Goal: Task Accomplishment & Management: Complete application form

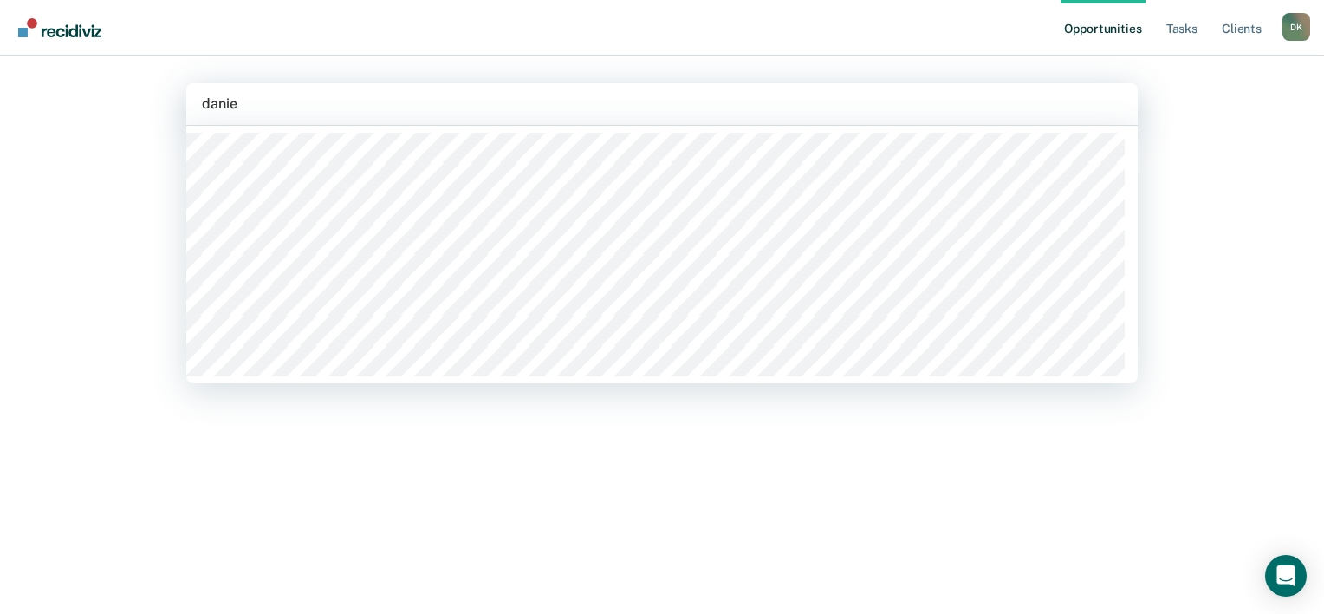
type input "daniel"
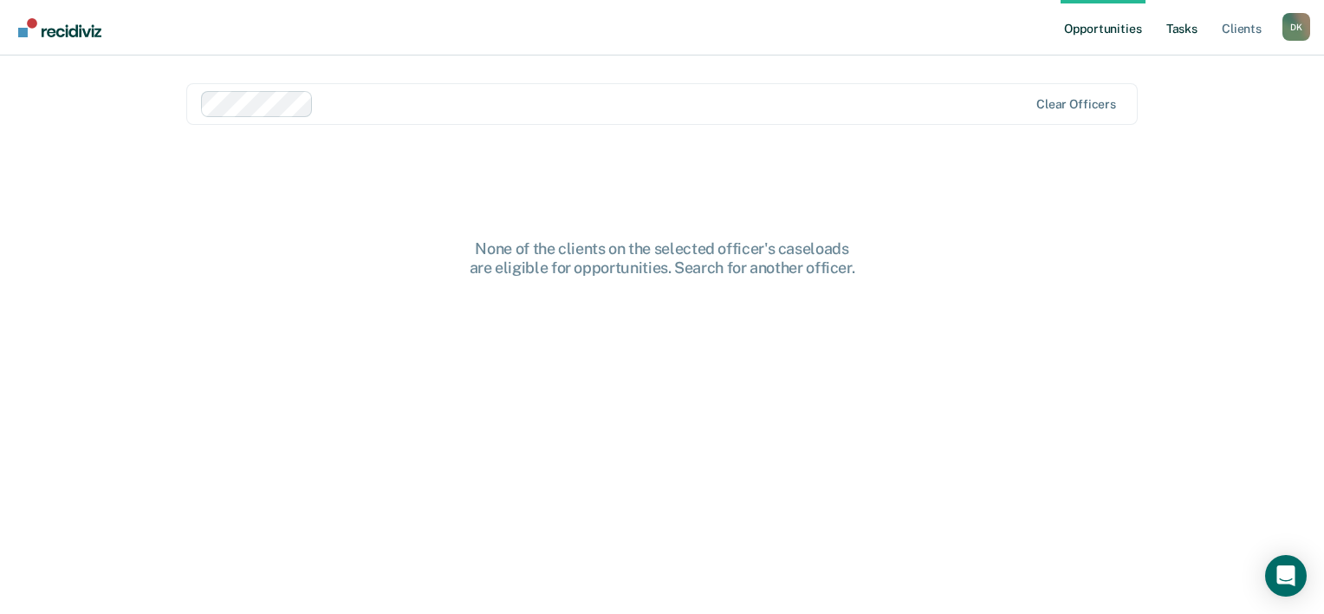
click at [1169, 26] on link "Tasks" at bounding box center [1182, 27] width 38 height 55
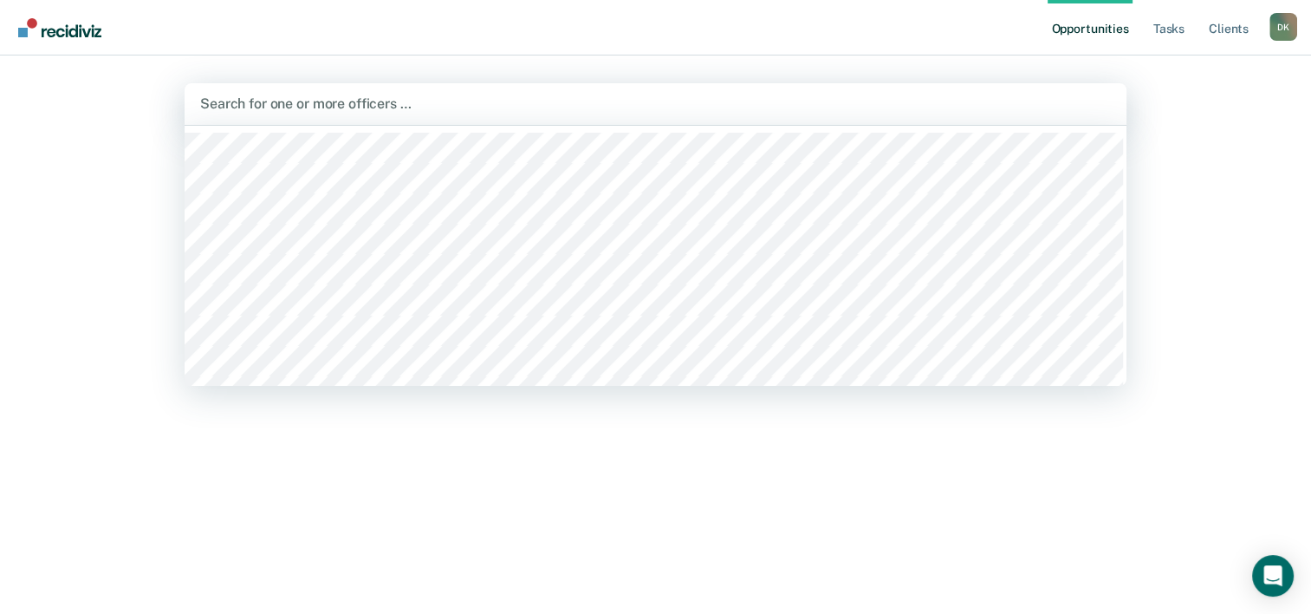
click at [372, 94] on div at bounding box center [655, 104] width 911 height 20
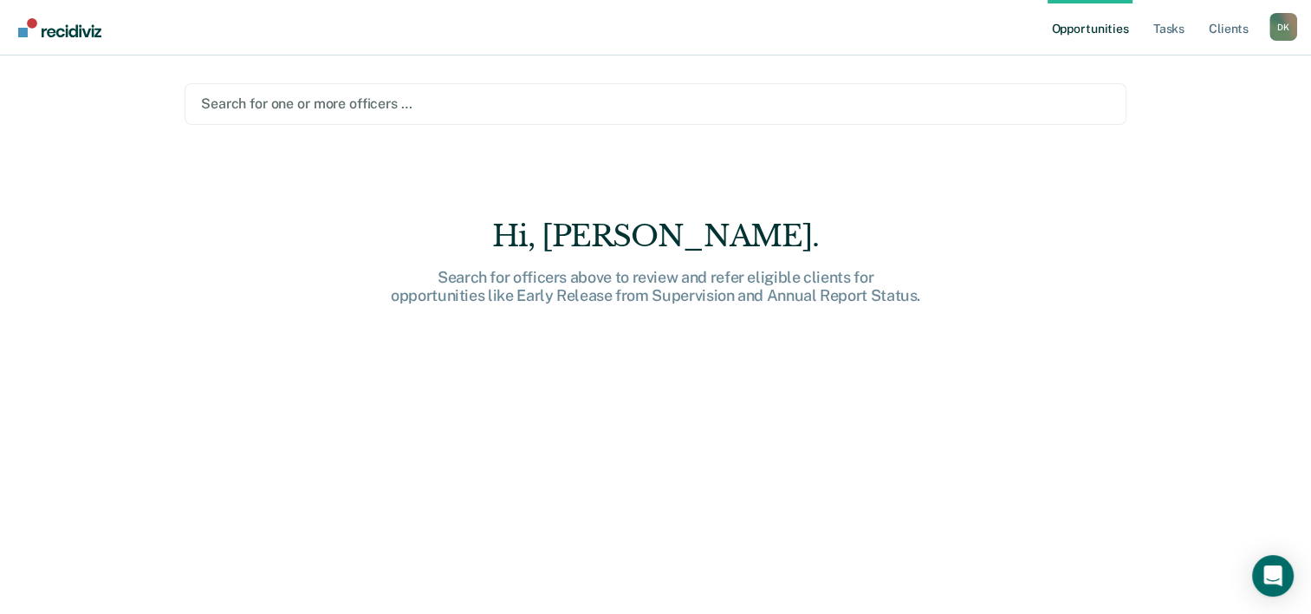
click at [359, 117] on div "Search for one or more officers …" at bounding box center [656, 104] width 942 height 42
click at [354, 110] on div at bounding box center [655, 104] width 909 height 20
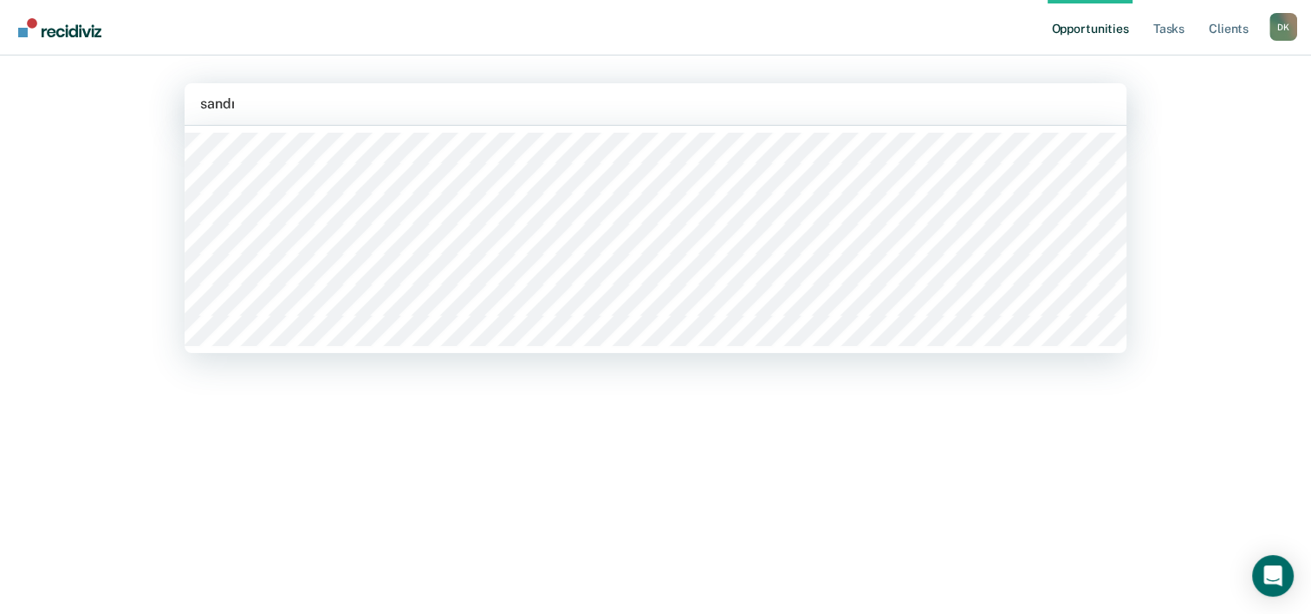
type input "[PERSON_NAME]"
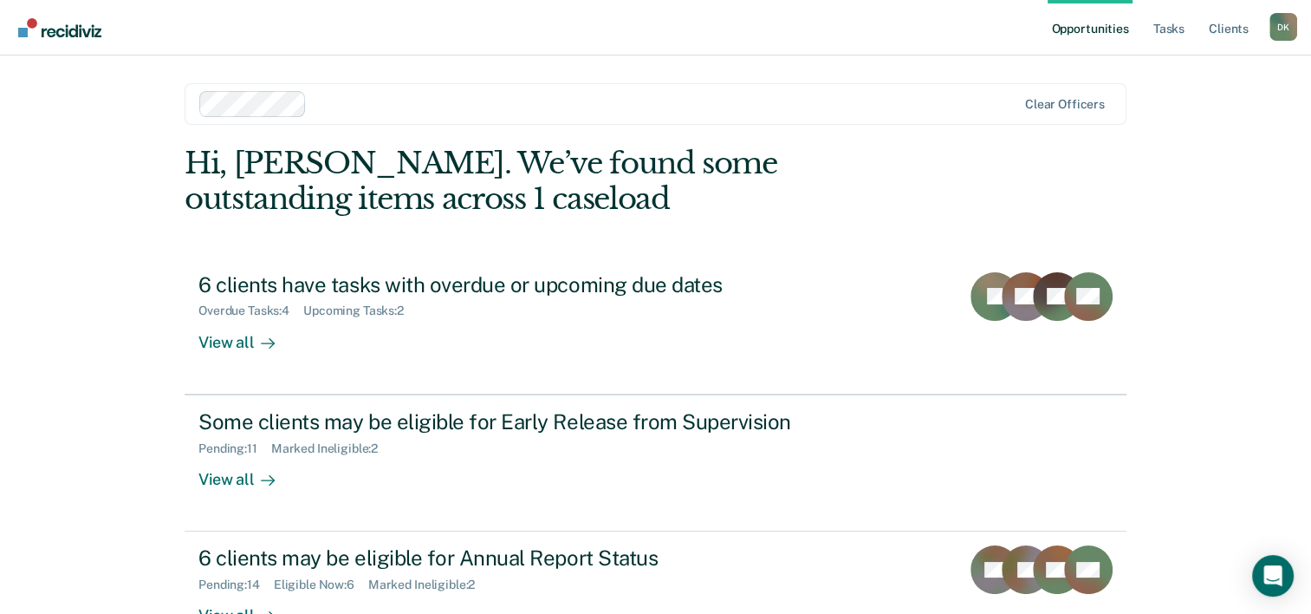
scroll to position [53, 0]
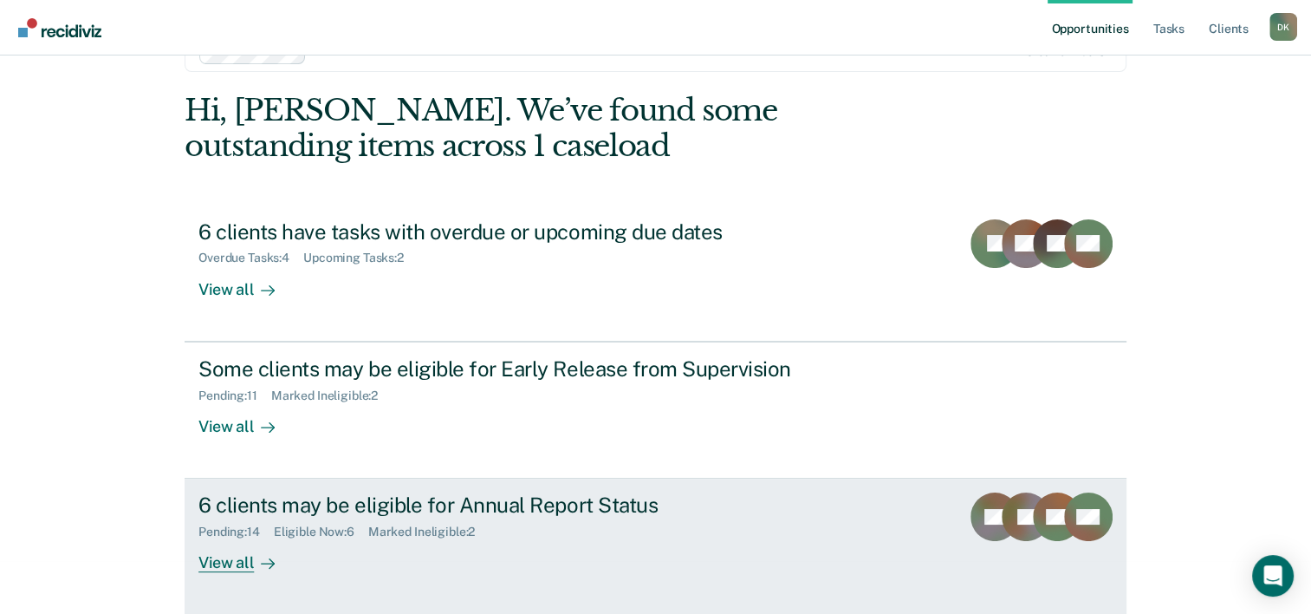
click at [479, 500] on div "6 clients may be eligible for Annual Report Status" at bounding box center [502, 504] width 608 height 25
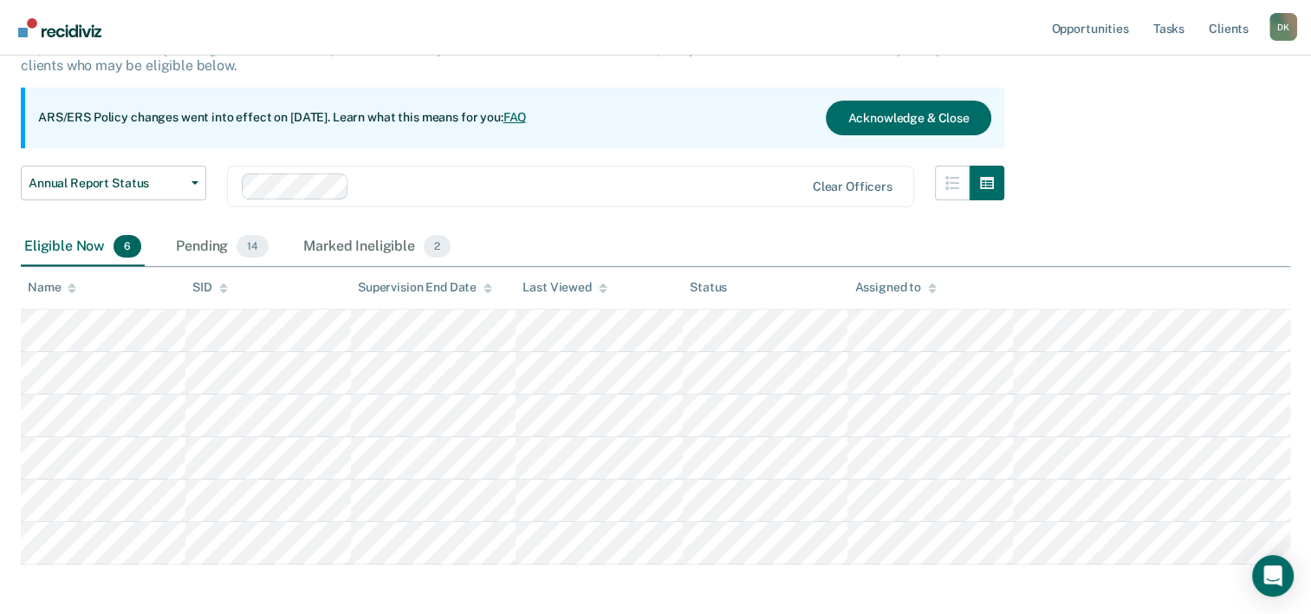
scroll to position [127, 0]
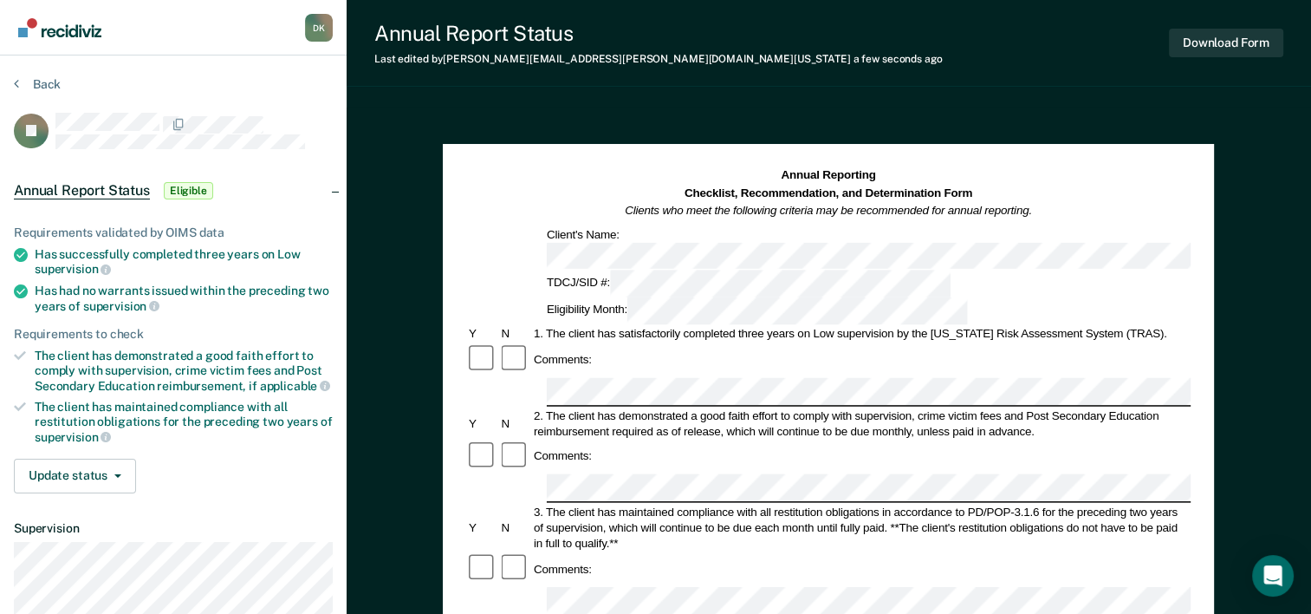
click at [799, 407] on div "2. The client has demonstrated a good faith effort to comply with supervision, …" at bounding box center [861, 422] width 660 height 31
click at [757, 343] on div "Comments:" at bounding box center [828, 359] width 725 height 33
click at [108, 458] on button "Update status" at bounding box center [75, 475] width 122 height 35
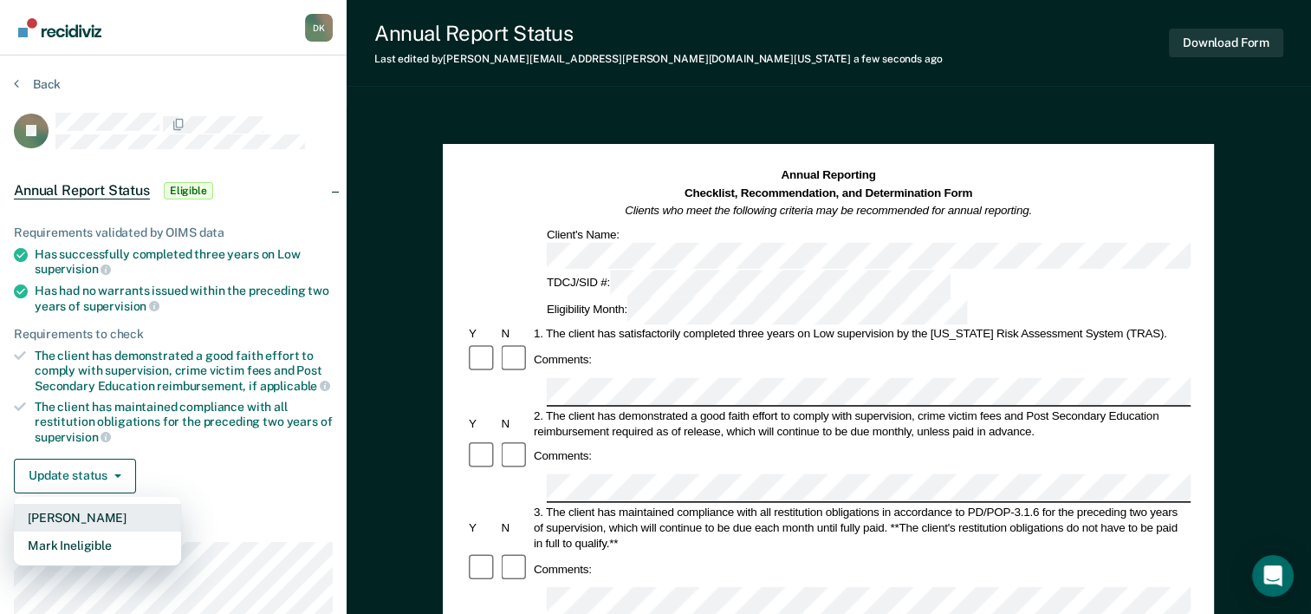
click at [110, 510] on button "Mark Pending" at bounding box center [97, 518] width 167 height 28
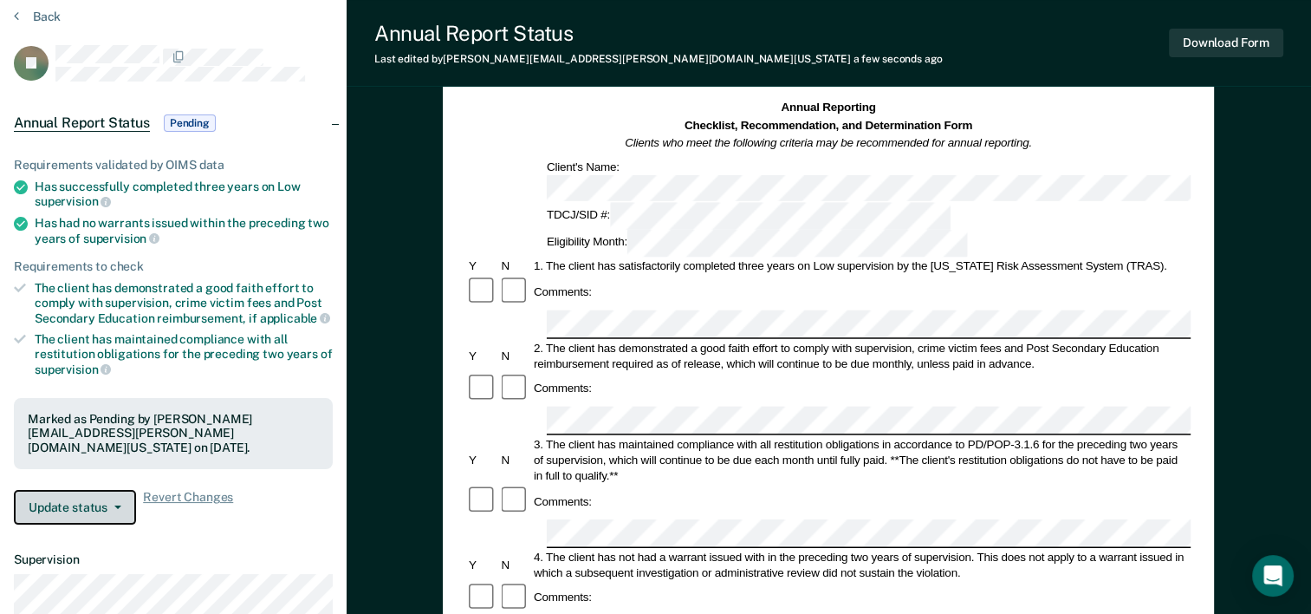
scroll to position [63, 0]
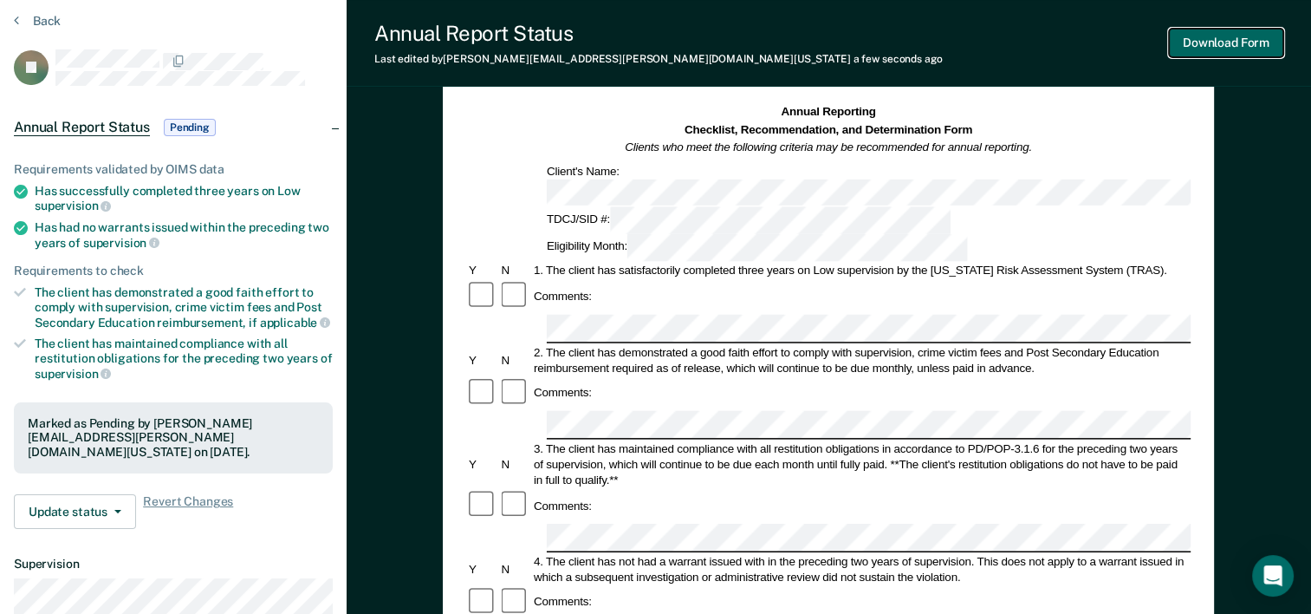
click at [1232, 38] on button "Download Form" at bounding box center [1226, 43] width 114 height 29
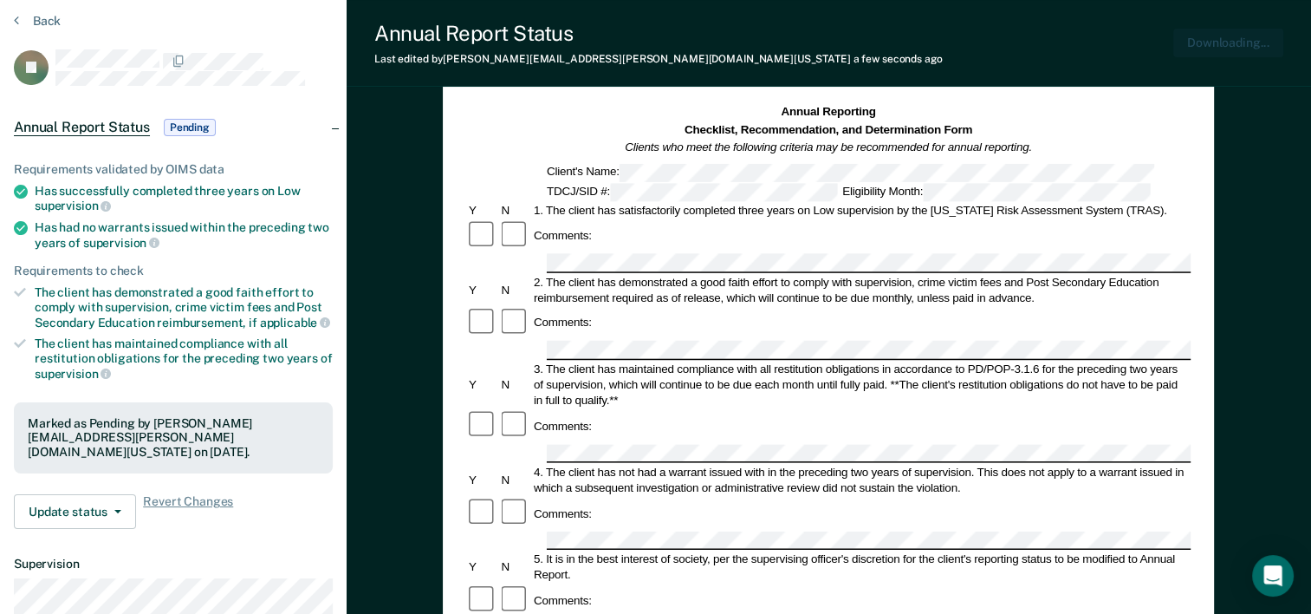
scroll to position [0, 0]
click at [51, 17] on button "Back" at bounding box center [37, 21] width 47 height 16
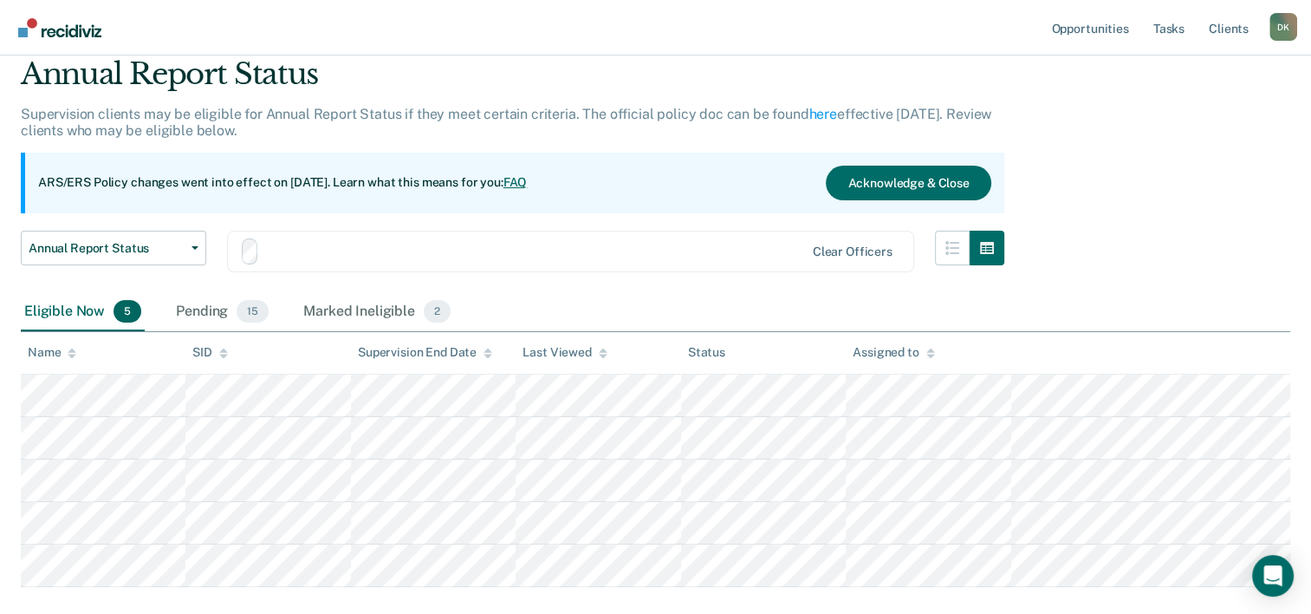
scroll to position [127, 0]
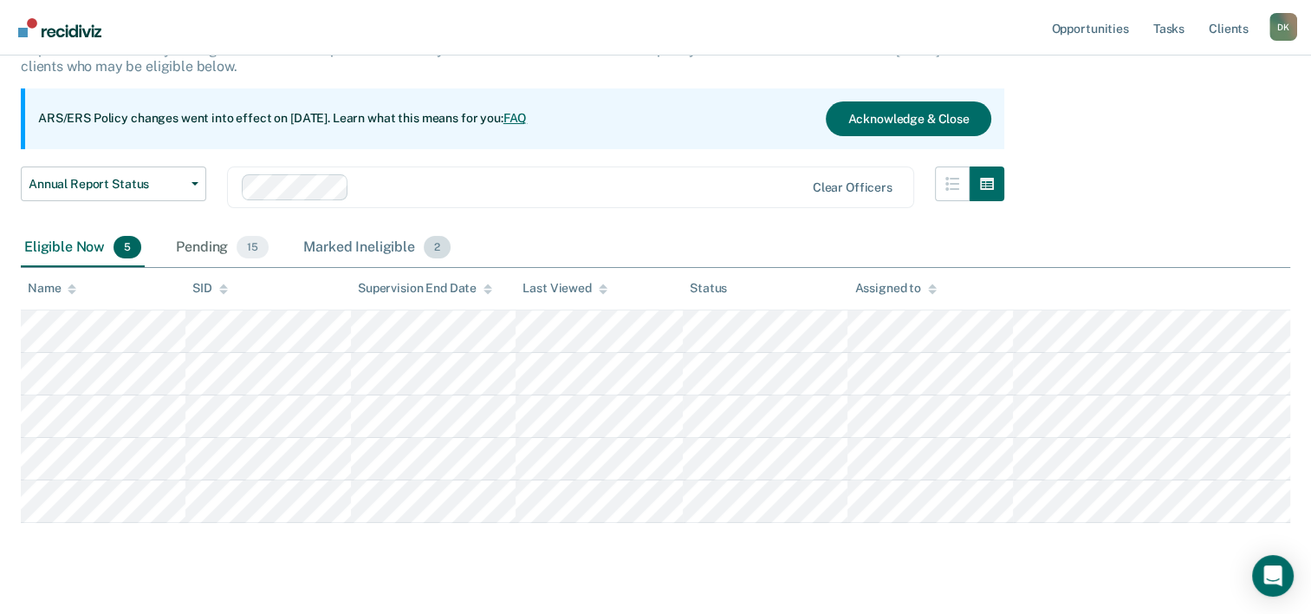
click at [378, 239] on div "Marked Ineligible 2" at bounding box center [377, 248] width 154 height 38
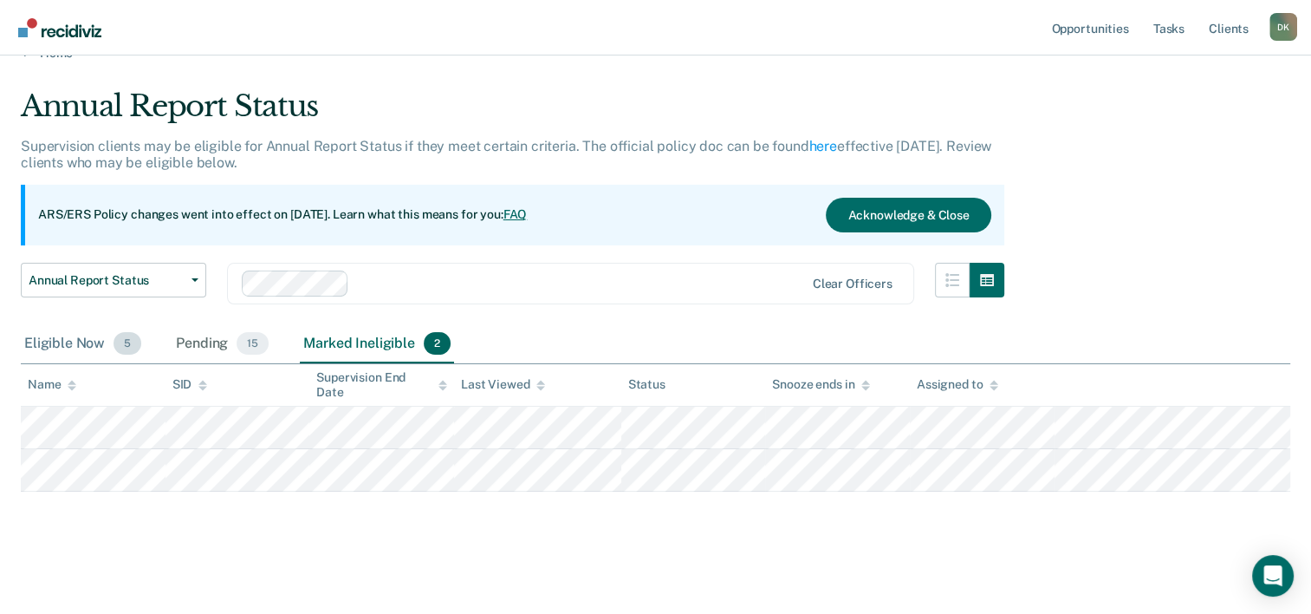
click at [93, 350] on div "Eligible Now 5" at bounding box center [83, 344] width 124 height 38
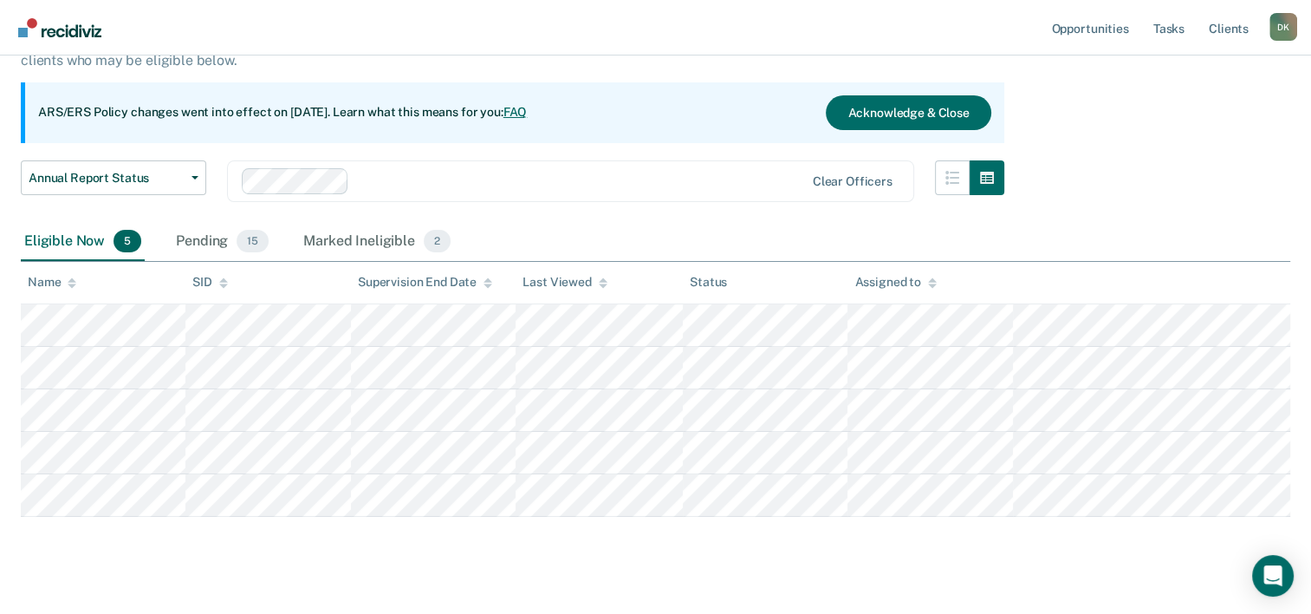
scroll to position [146, 0]
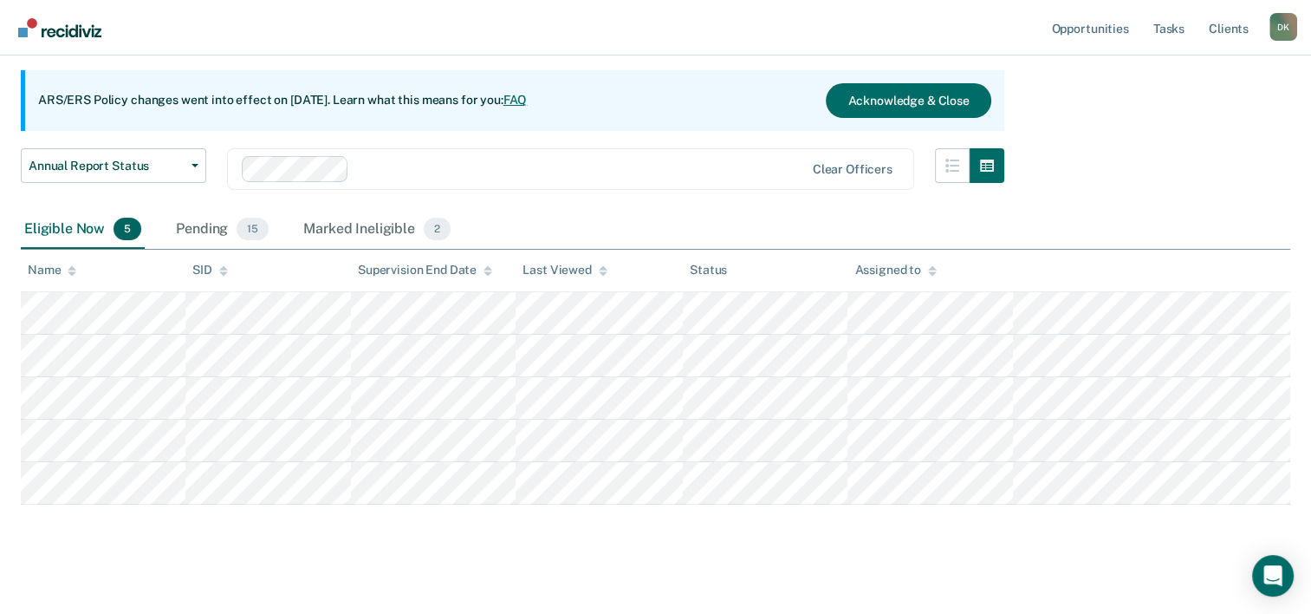
click at [156, 246] on div "Eligible Now 5 Pending 15 Marked Ineligible 2" at bounding box center [237, 230] width 433 height 38
click at [81, 232] on div "Eligible Now 5" at bounding box center [83, 230] width 124 height 38
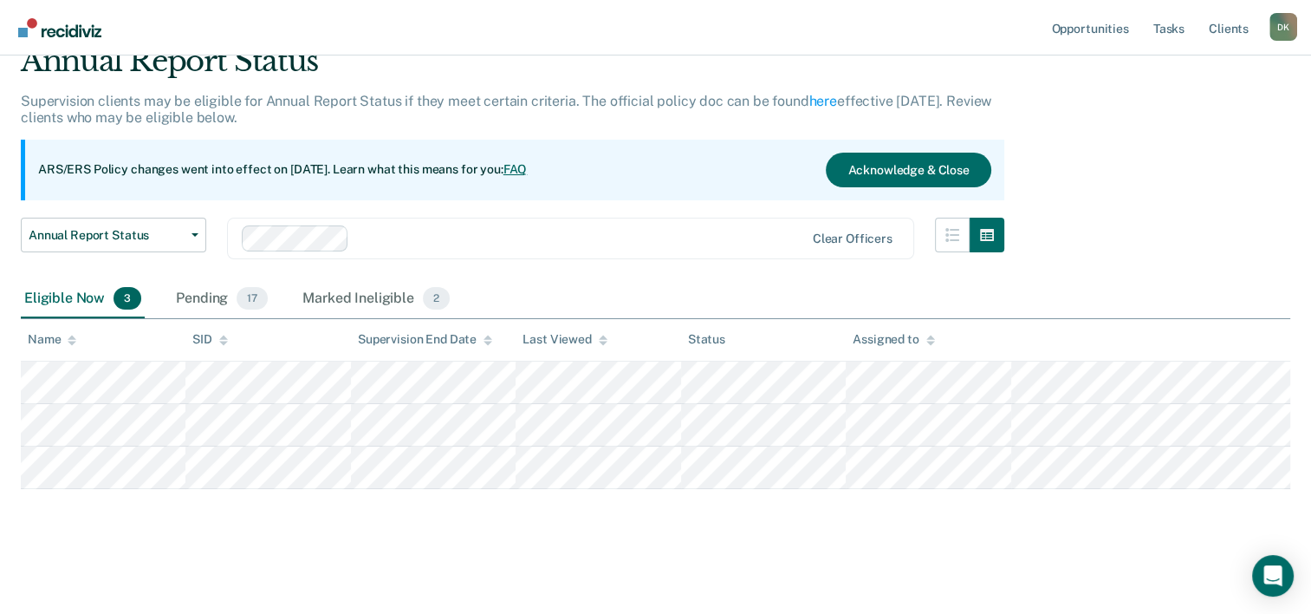
scroll to position [75, 0]
click at [145, 329] on th "Name" at bounding box center [103, 342] width 165 height 42
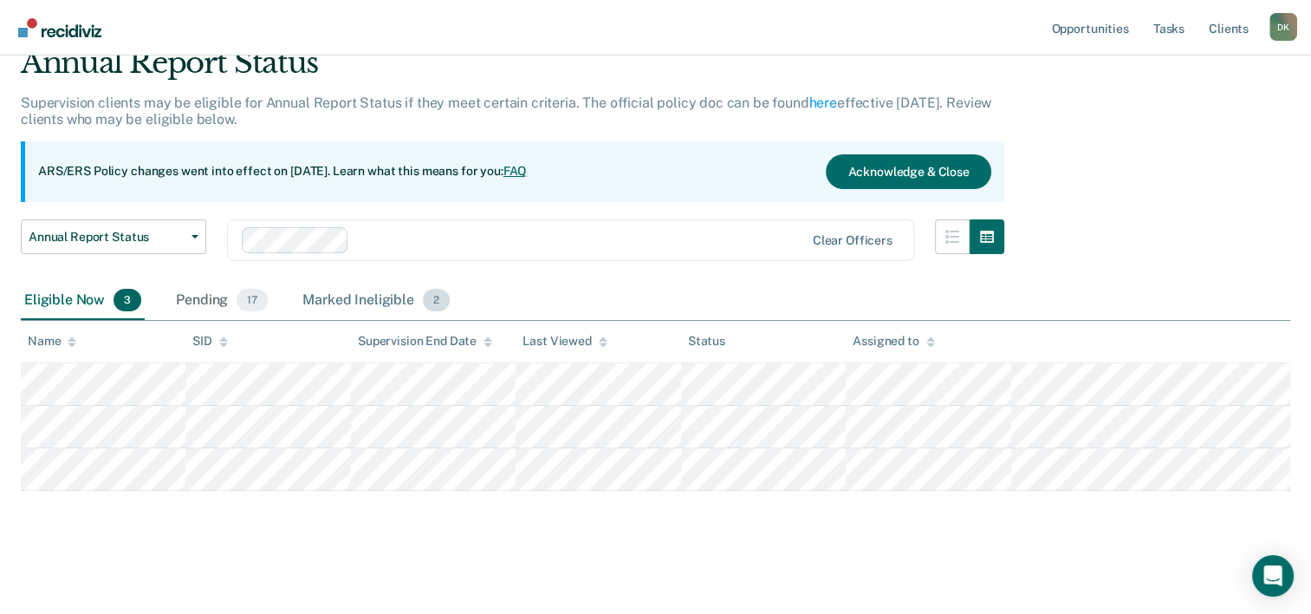
click at [326, 307] on div "Marked Ineligible 2" at bounding box center [376, 301] width 154 height 38
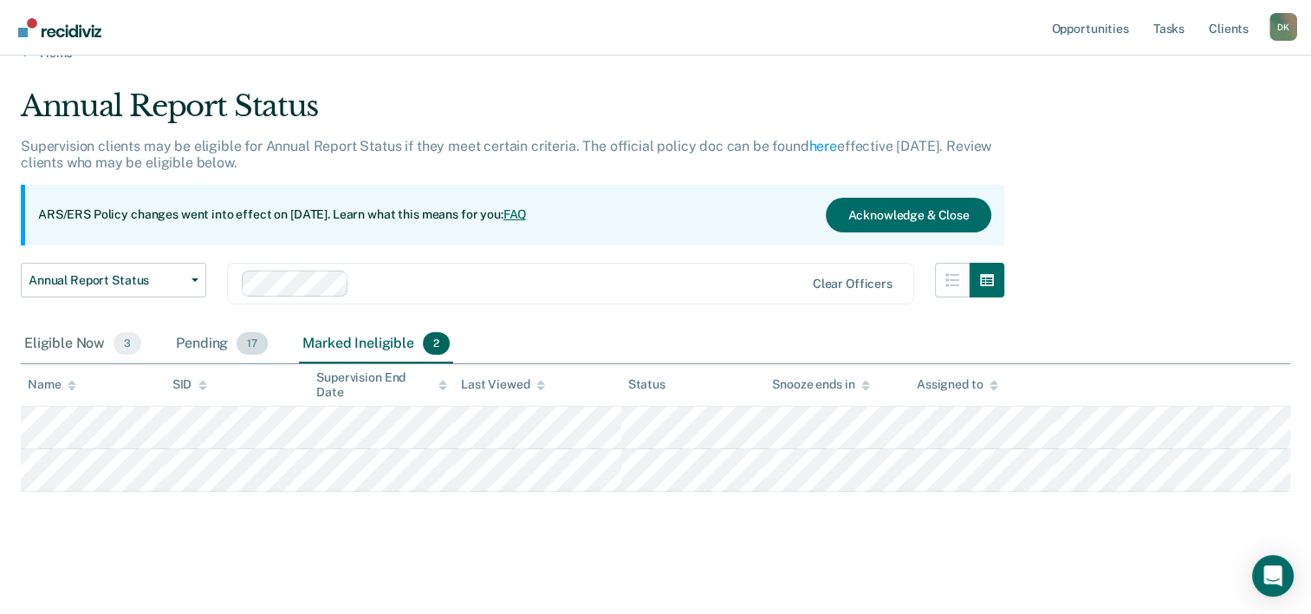
click at [201, 341] on div "Pending 17" at bounding box center [221, 344] width 99 height 38
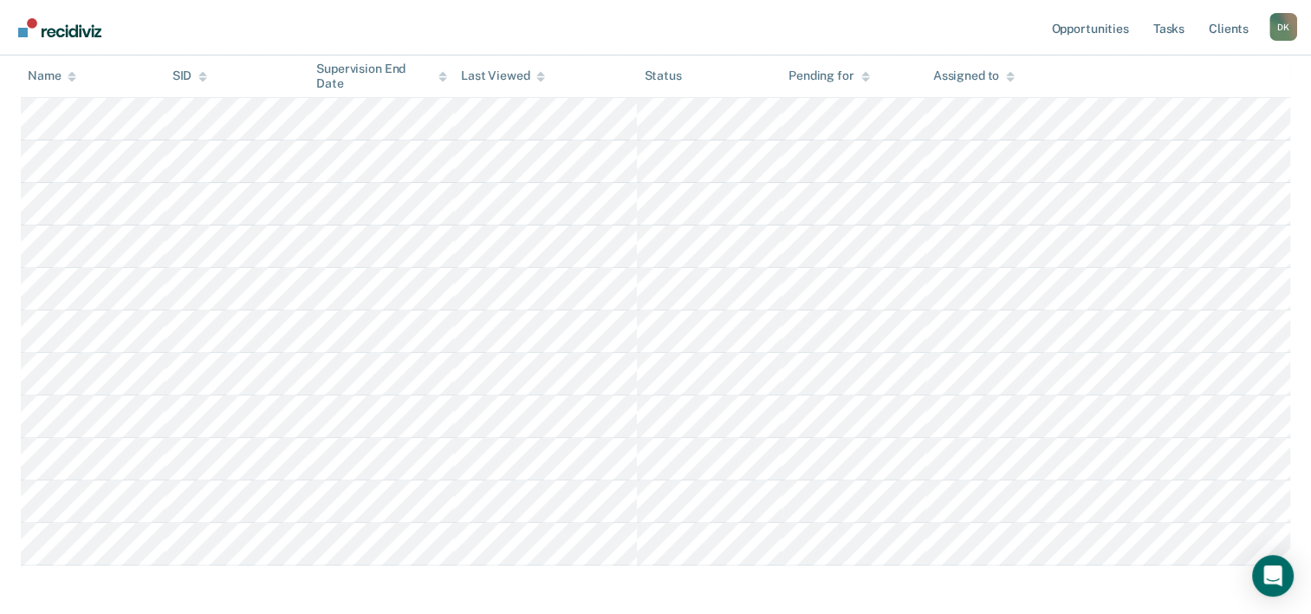
scroll to position [0, 0]
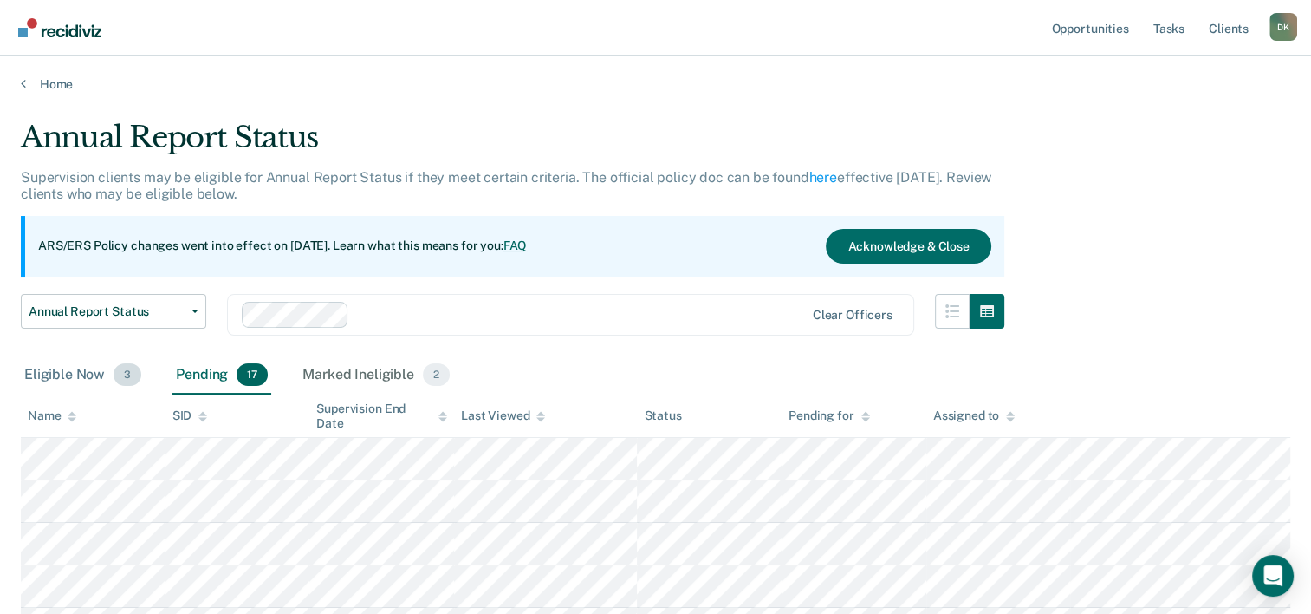
click at [62, 381] on div "Eligible Now 3" at bounding box center [83, 375] width 124 height 38
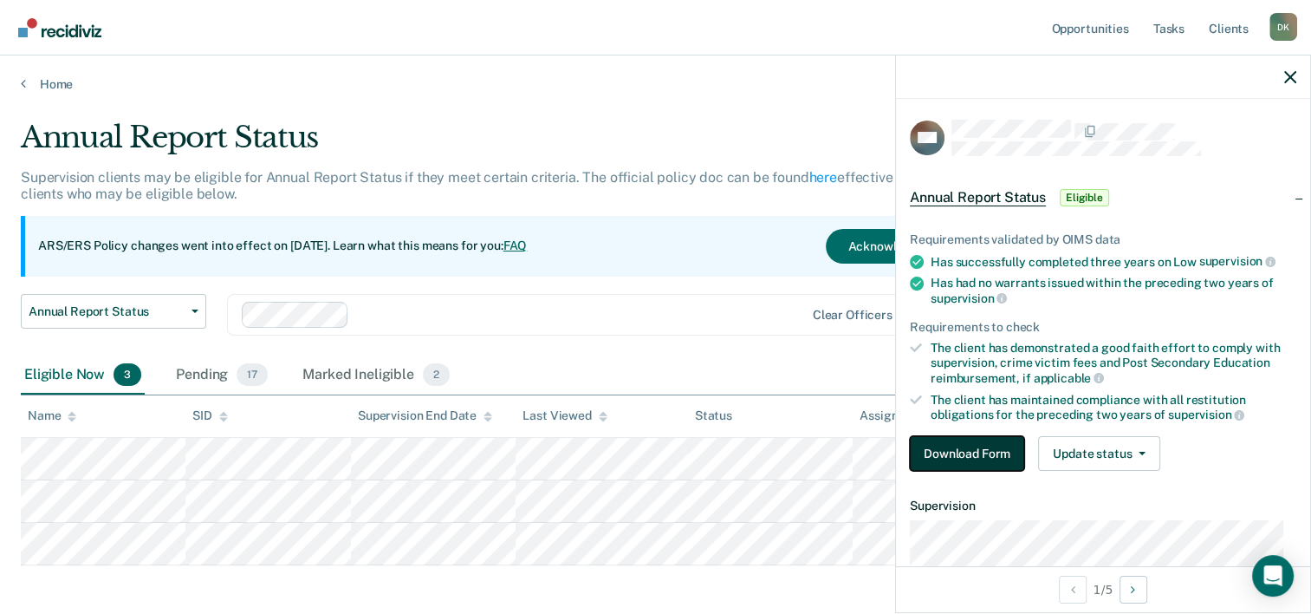
click at [975, 437] on button "Download Form" at bounding box center [967, 453] width 114 height 35
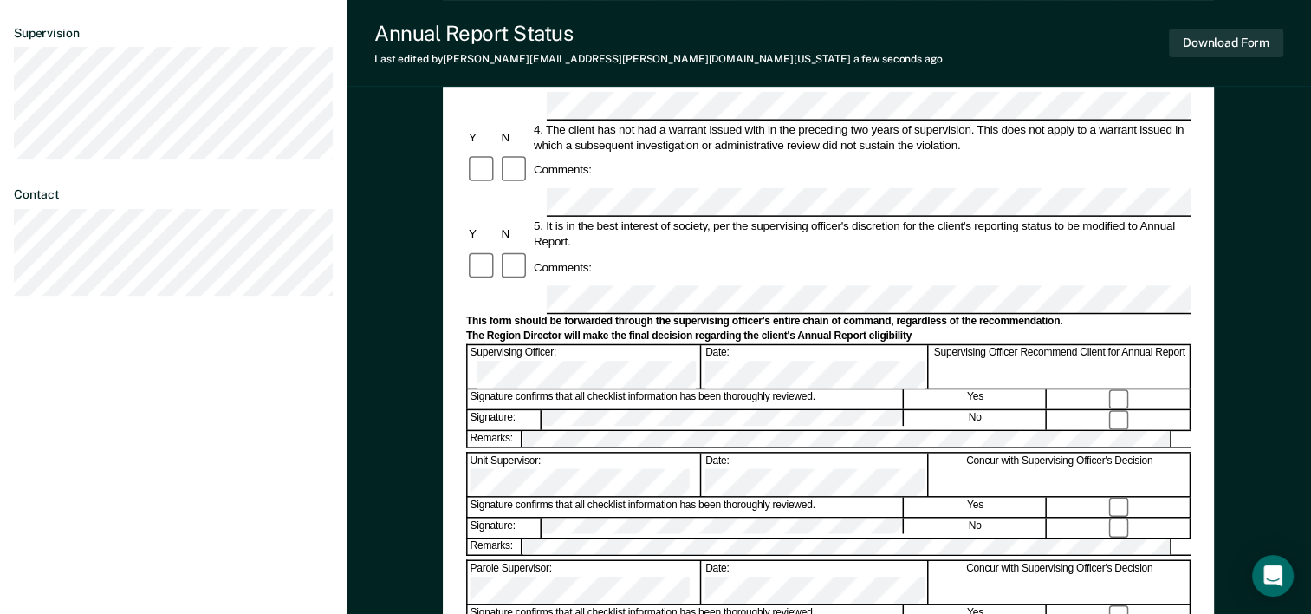
scroll to position [499, 0]
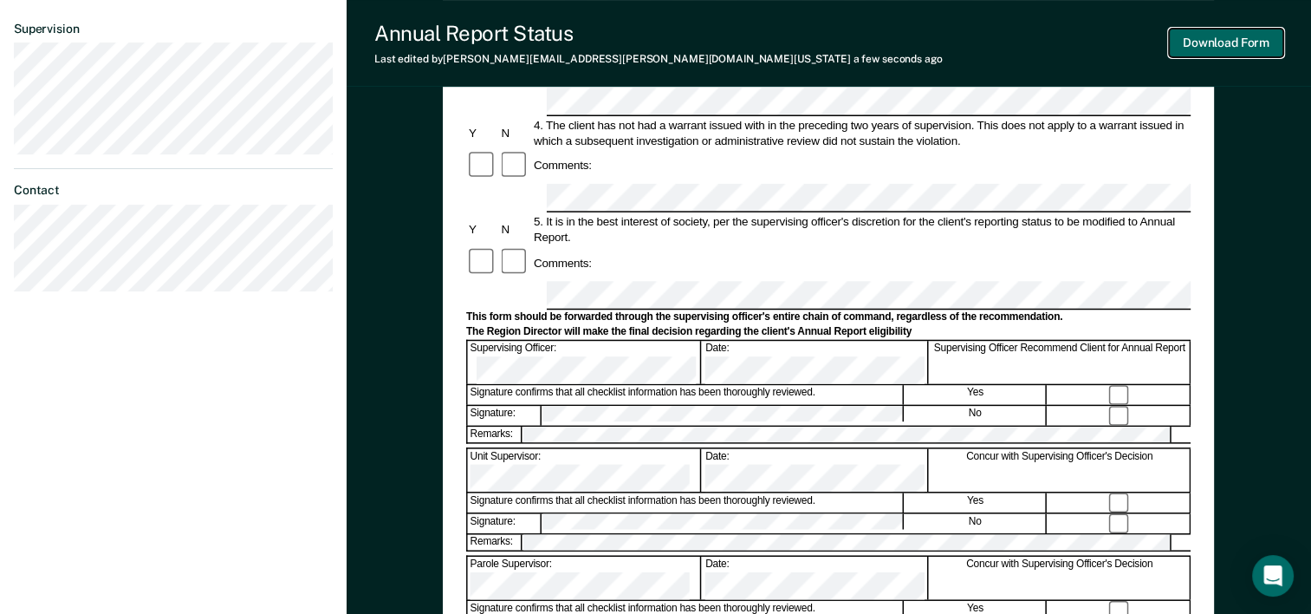
click at [1217, 37] on button "Download Form" at bounding box center [1226, 43] width 114 height 29
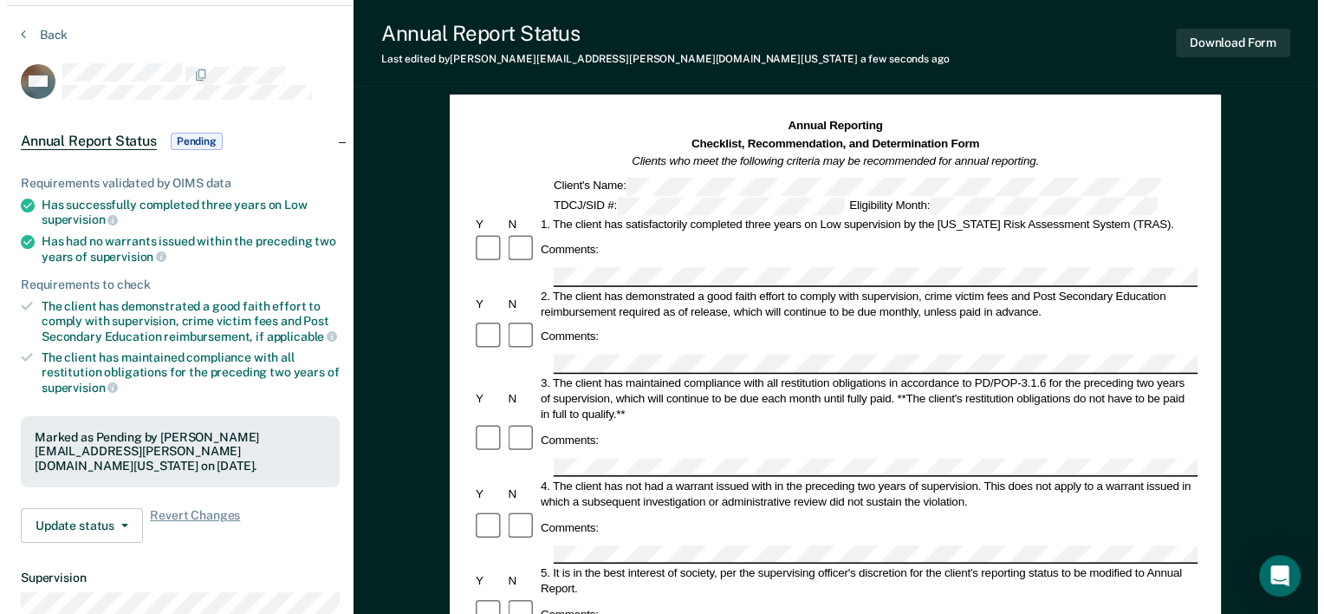
scroll to position [0, 0]
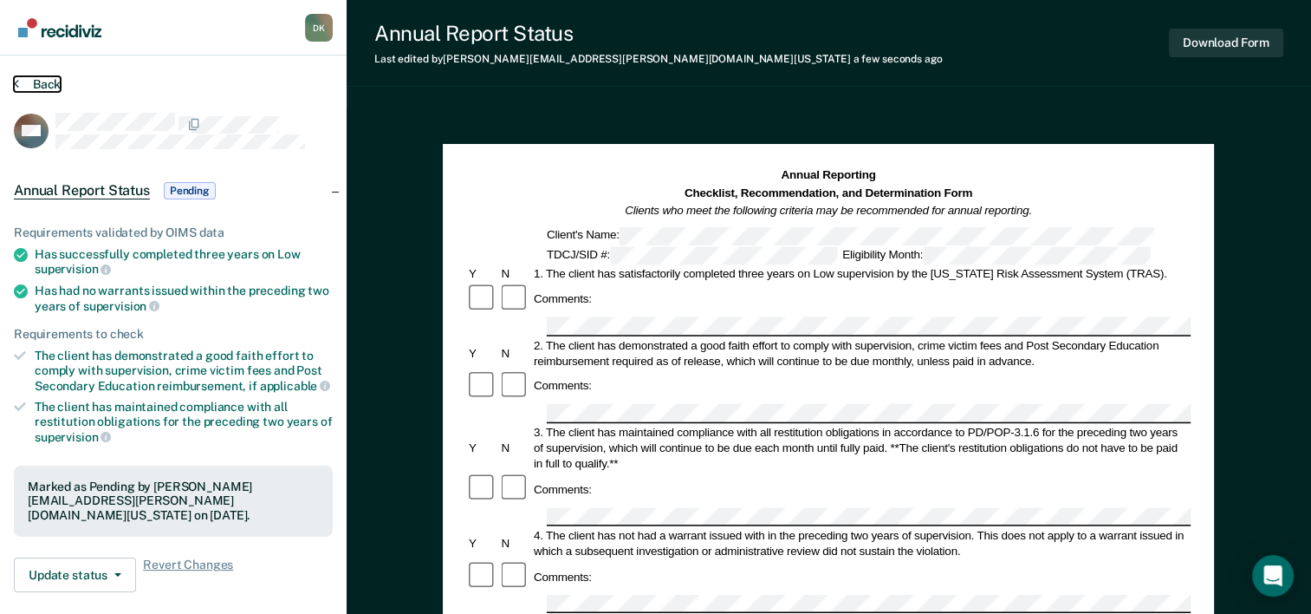
click at [36, 87] on button "Back" at bounding box center [37, 84] width 47 height 16
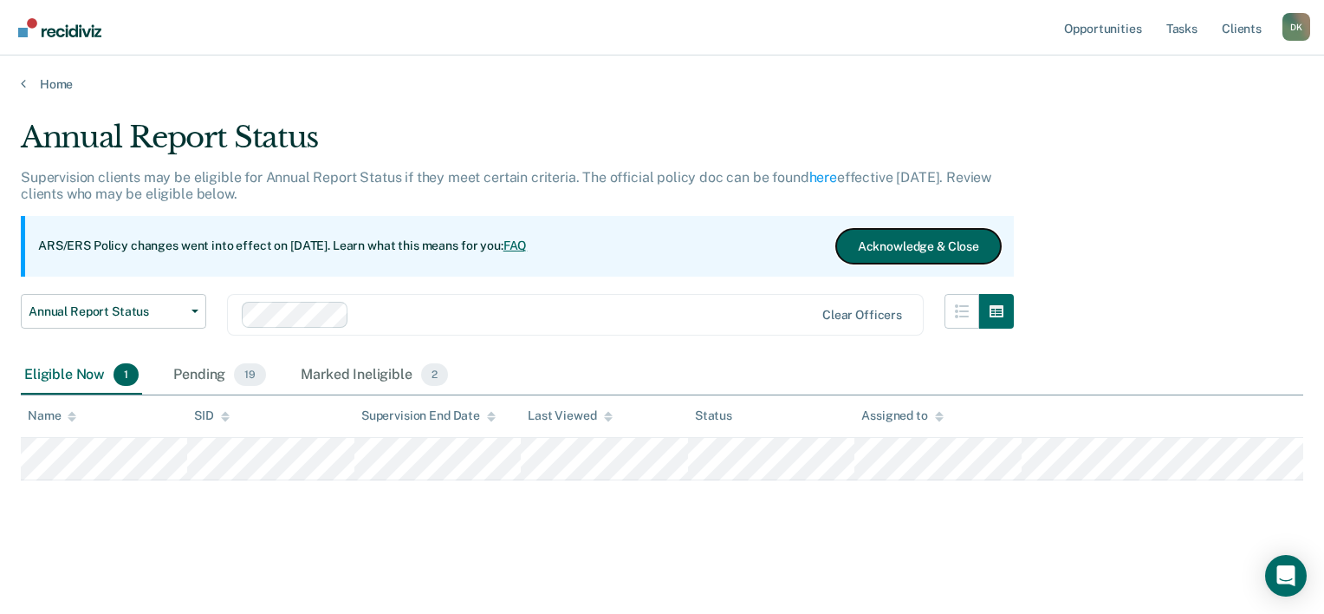
click at [927, 243] on button "Acknowledge & Close" at bounding box center [918, 246] width 165 height 35
